Goal: Task Accomplishment & Management: Complete application form

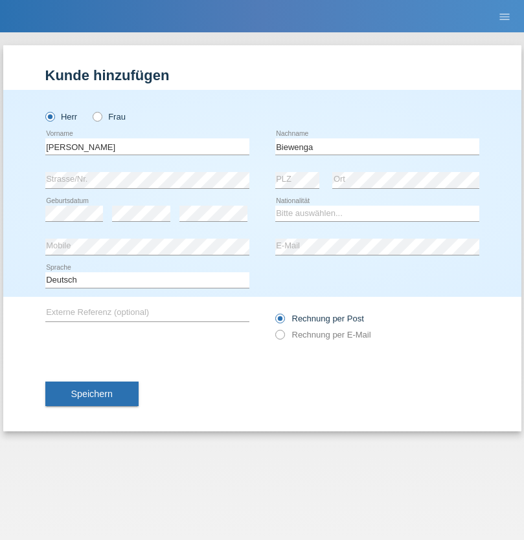
type input "Biewenga"
select select "NL"
select select "C"
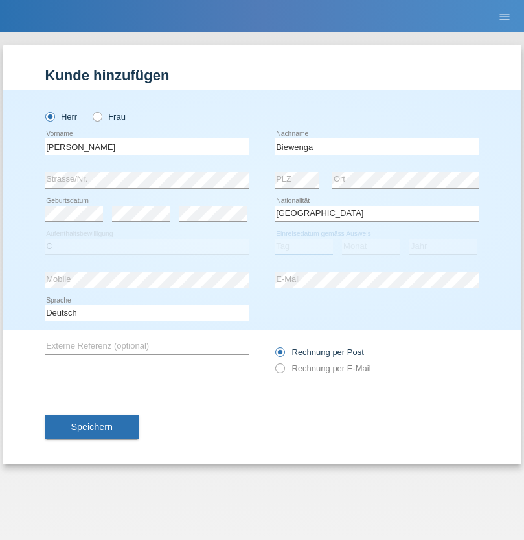
select select "07"
select select "2005"
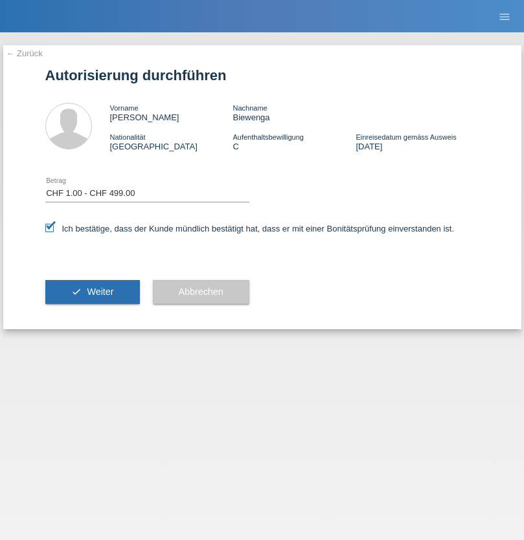
select select "1"
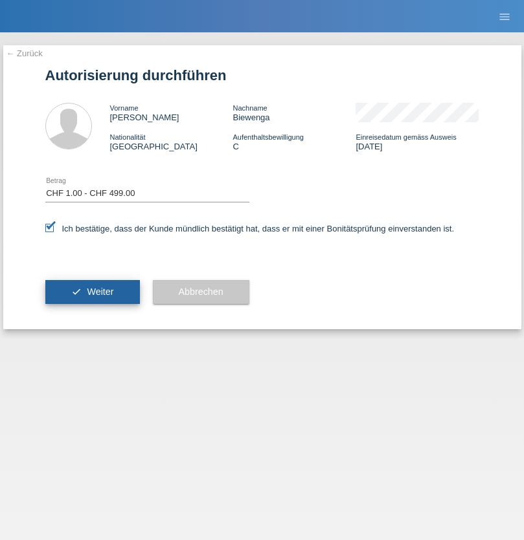
click at [92, 292] on span "Weiter" at bounding box center [100, 292] width 27 height 10
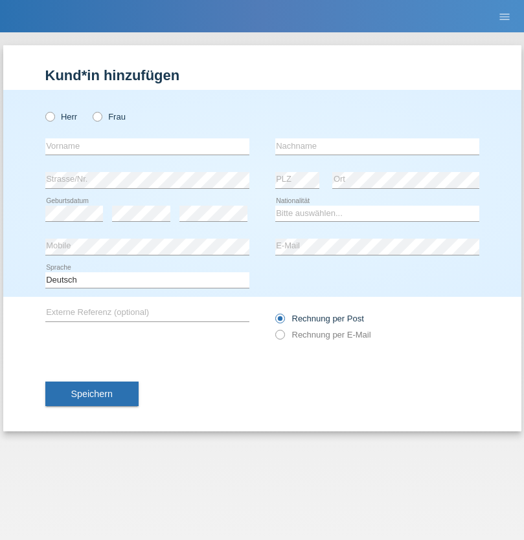
radio input "true"
click at [147, 146] on input "text" at bounding box center [147, 146] width 204 height 16
type input "firat"
click at [377, 146] on input "text" at bounding box center [377, 146] width 204 height 16
type input "kara"
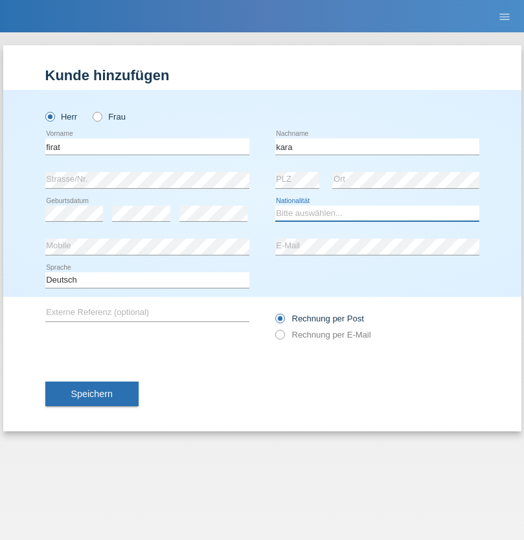
select select "CH"
